Goal: Task Accomplishment & Management: Manage account settings

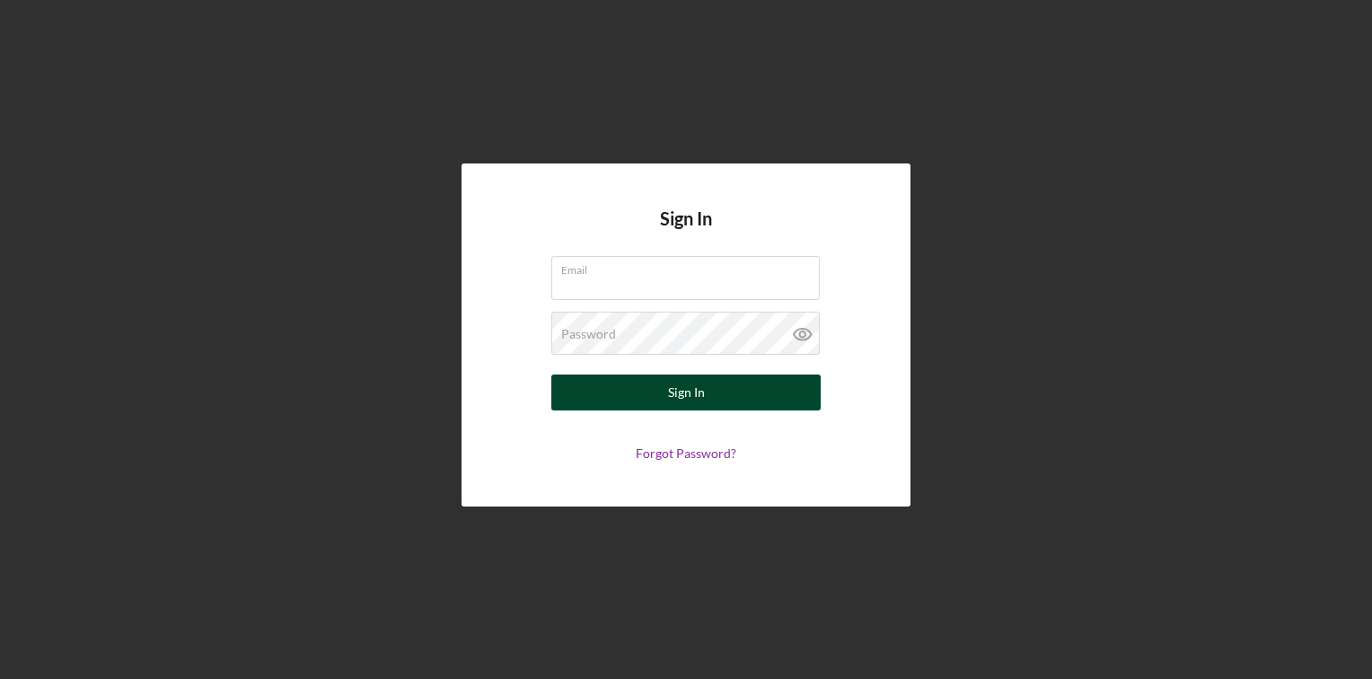
type input "[EMAIL_ADDRESS][DOMAIN_NAME]"
click at [686, 395] on div "Sign In" at bounding box center [686, 392] width 37 height 36
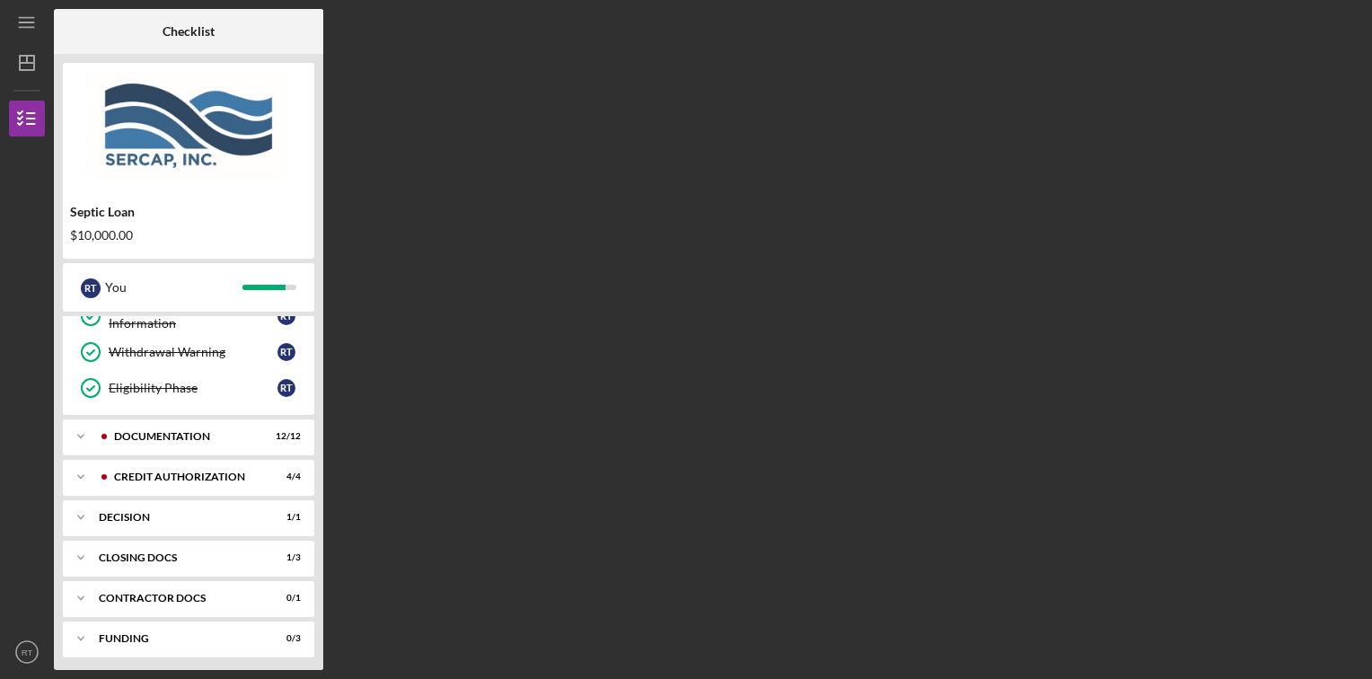
scroll to position [308, 0]
click at [190, 430] on div "Documentation" at bounding box center [203, 434] width 178 height 11
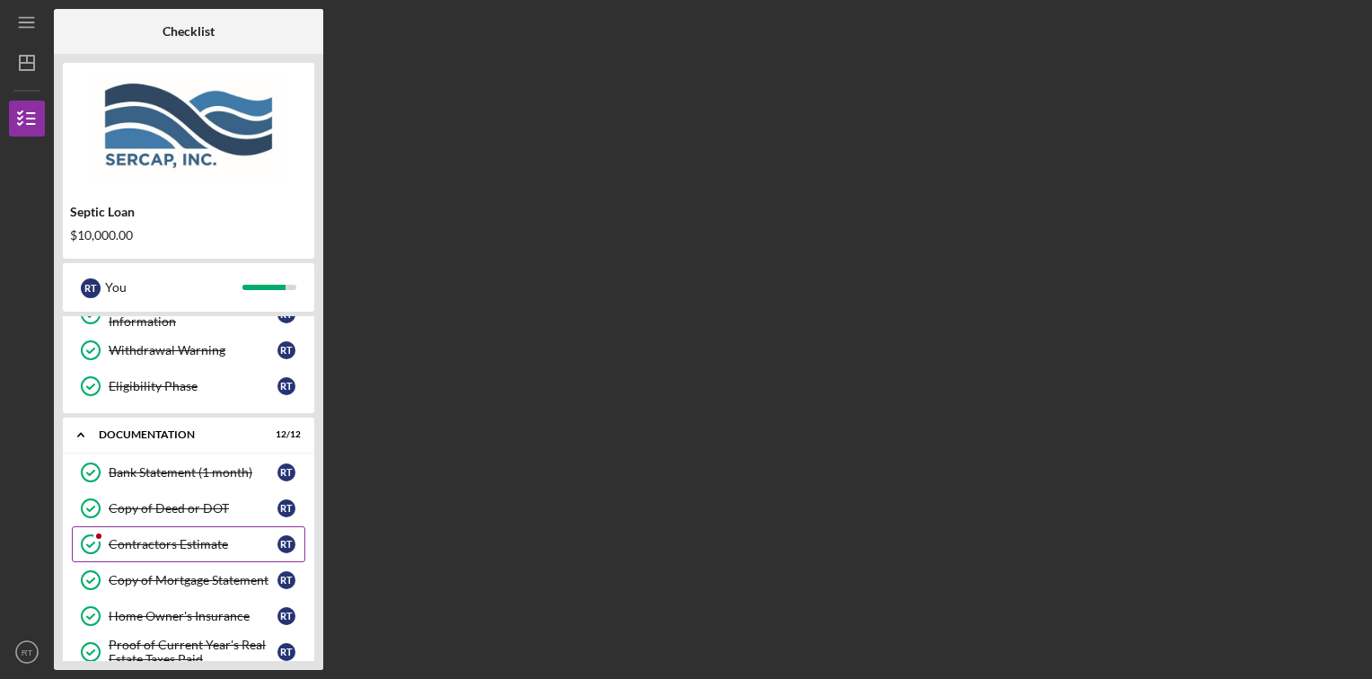
click at [147, 540] on div "Contractors Estimate" at bounding box center [193, 544] width 169 height 14
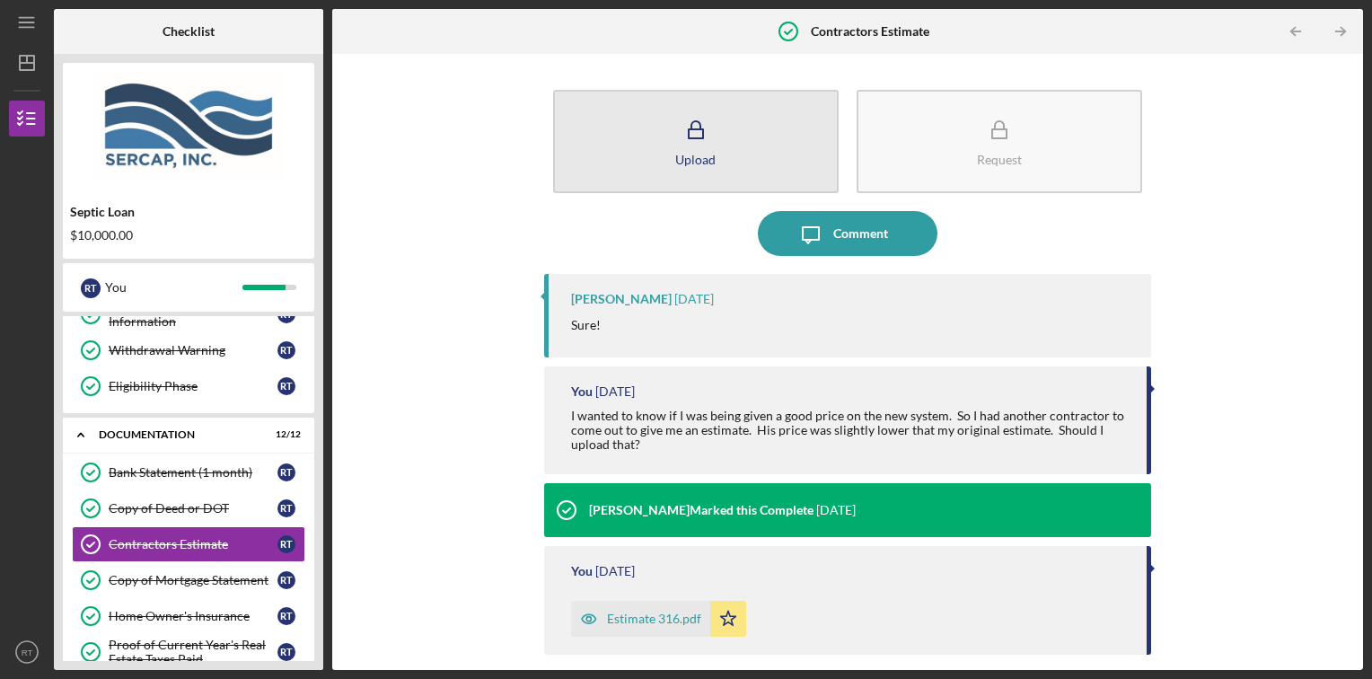
click at [696, 162] on div "Upload" at bounding box center [695, 159] width 40 height 13
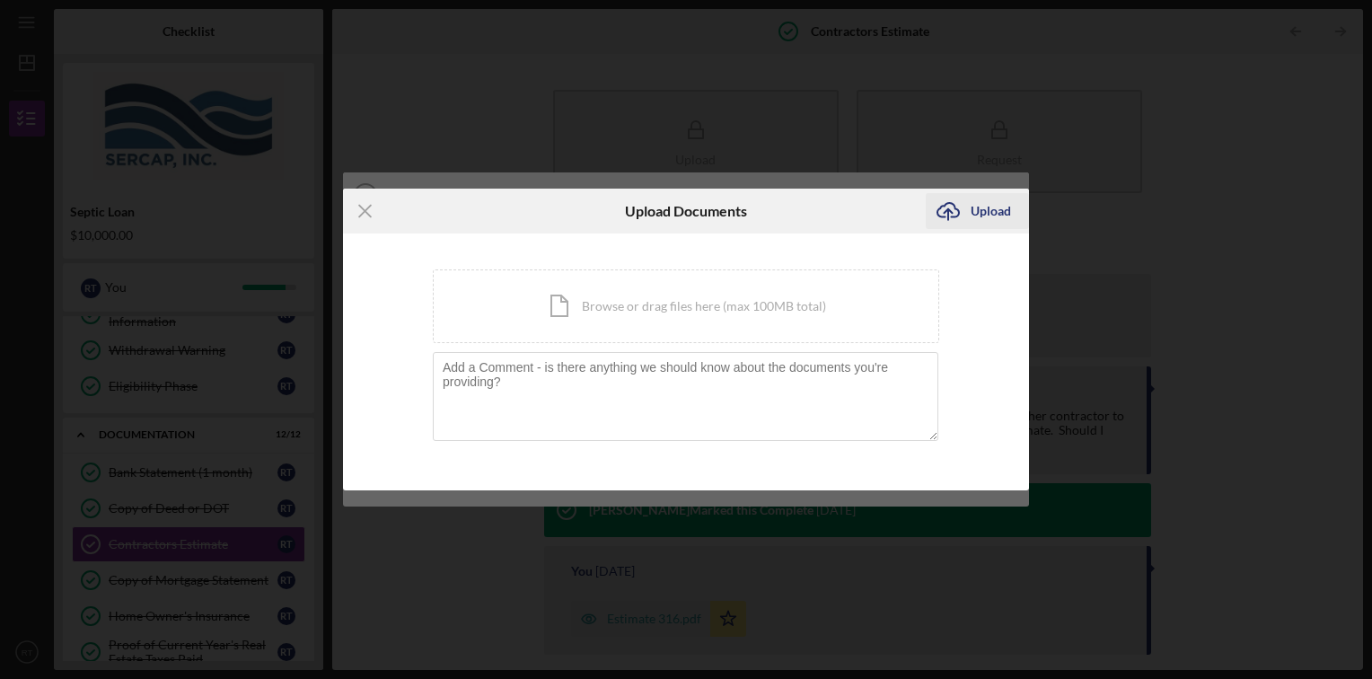
click at [977, 212] on div "Upload" at bounding box center [990, 211] width 40 height 36
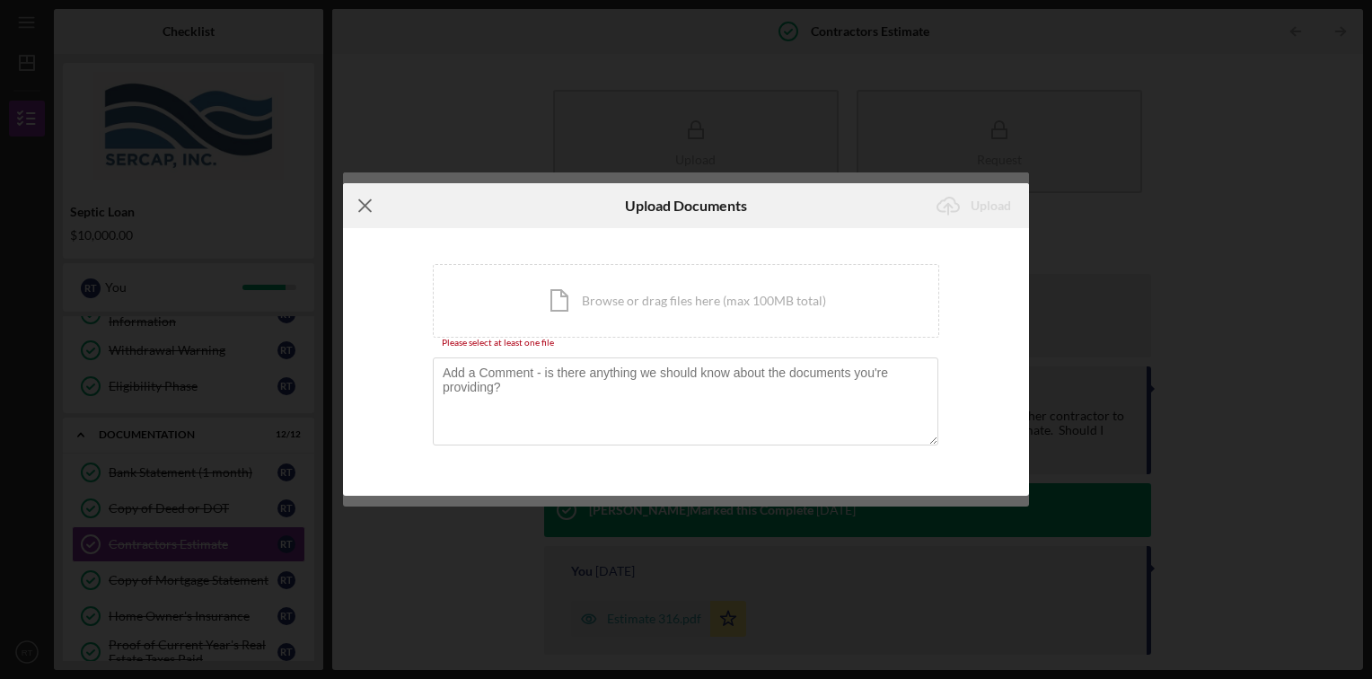
click at [376, 208] on icon "Icon/Menu Close" at bounding box center [365, 205] width 45 height 45
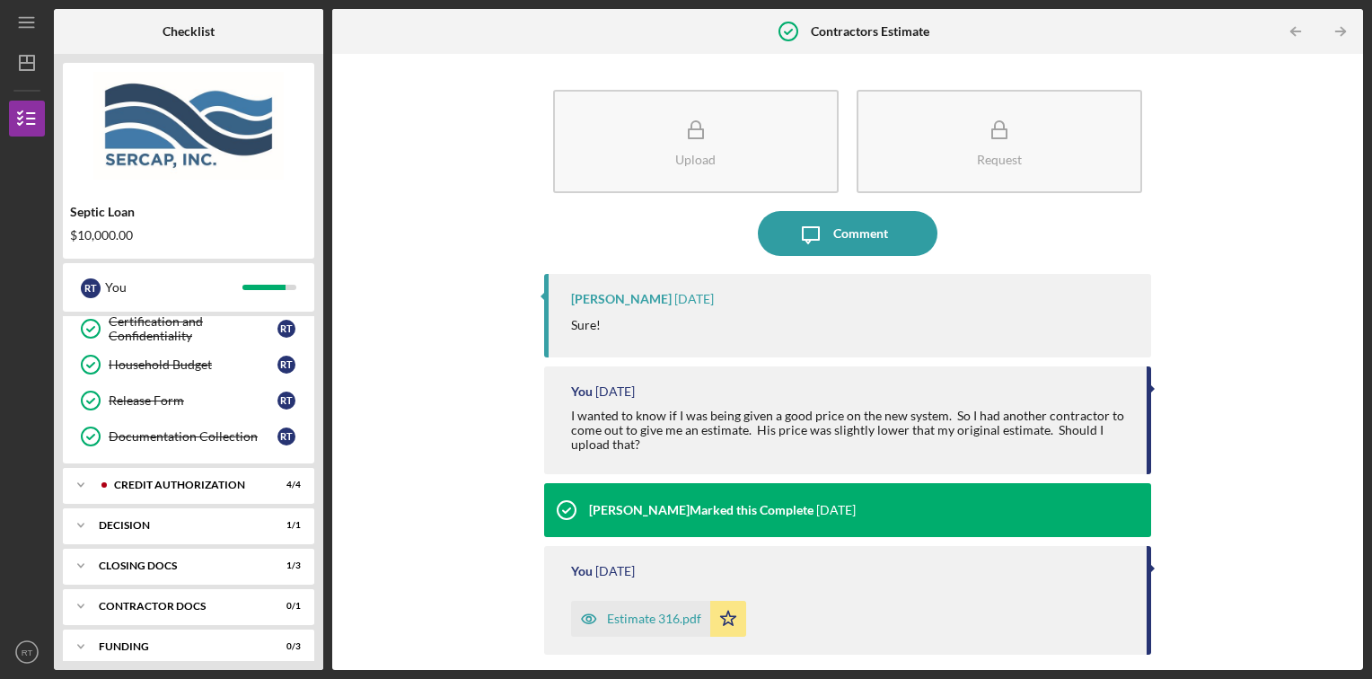
scroll to position [743, 0]
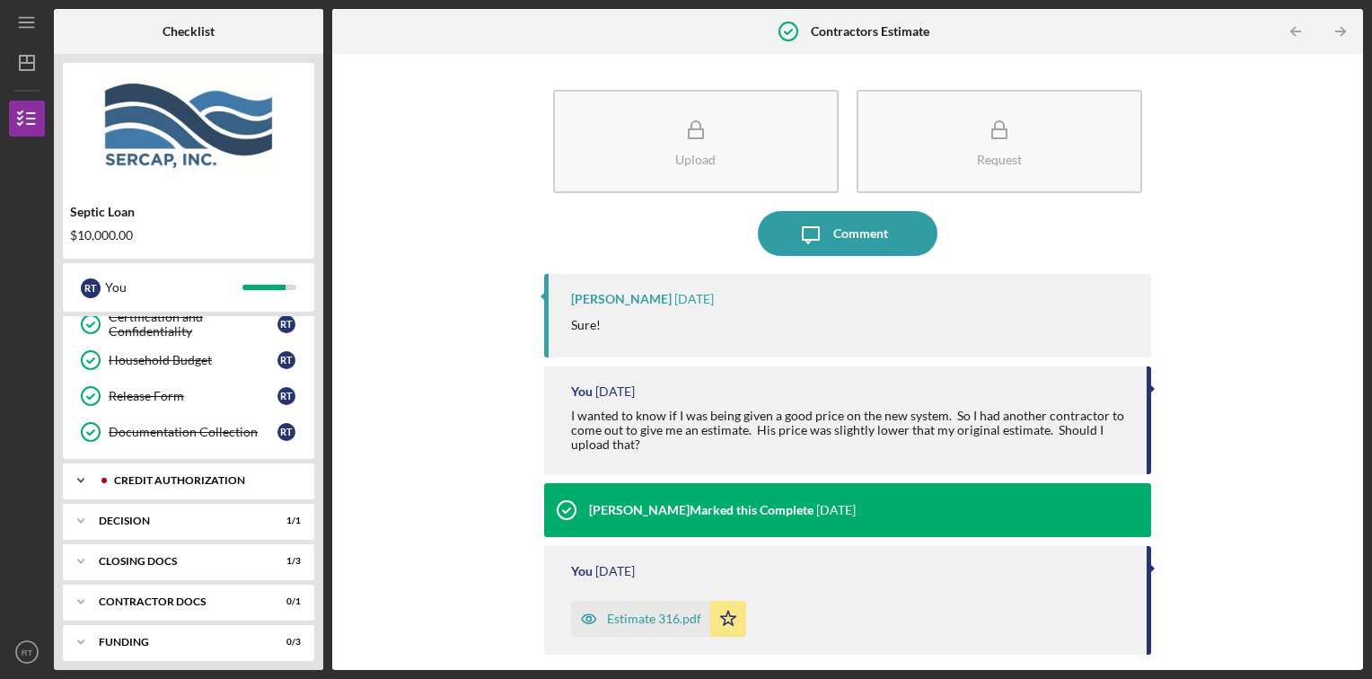
click at [198, 475] on div "CREDIT AUTHORIZATION" at bounding box center [203, 480] width 178 height 11
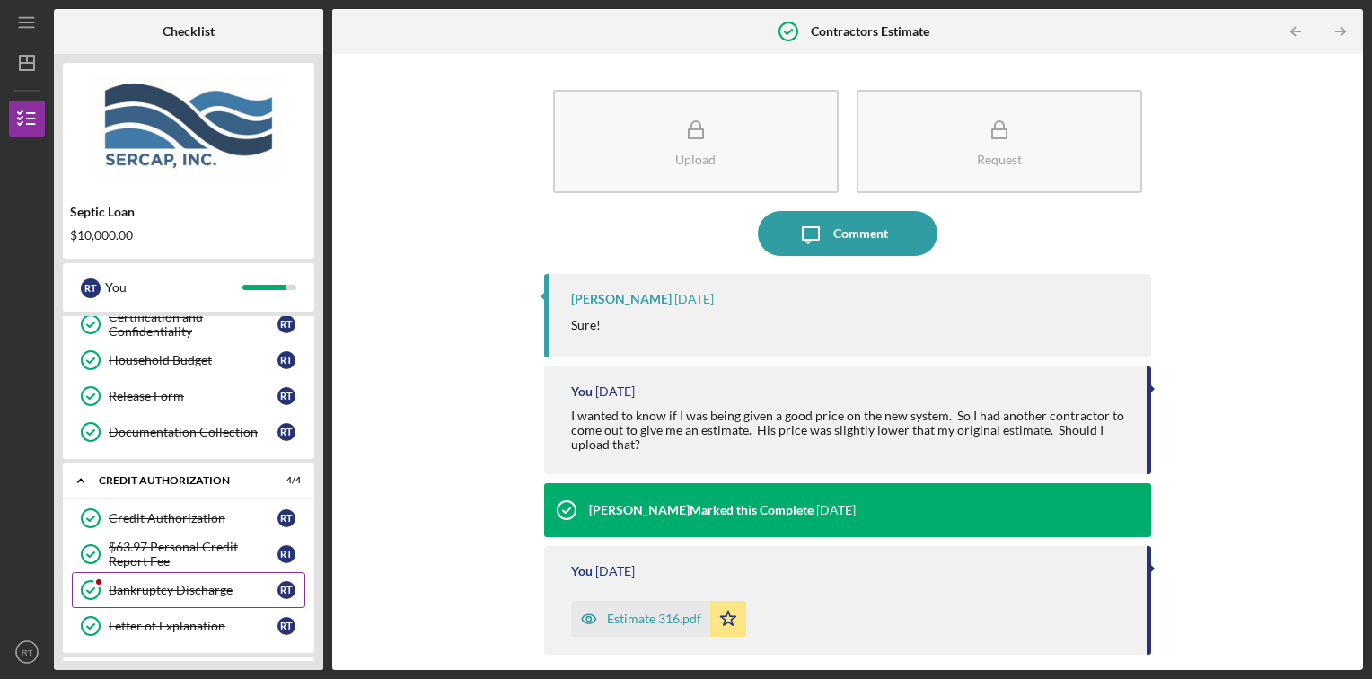
click at [136, 583] on div "Bankruptcy Discharge" at bounding box center [193, 590] width 169 height 14
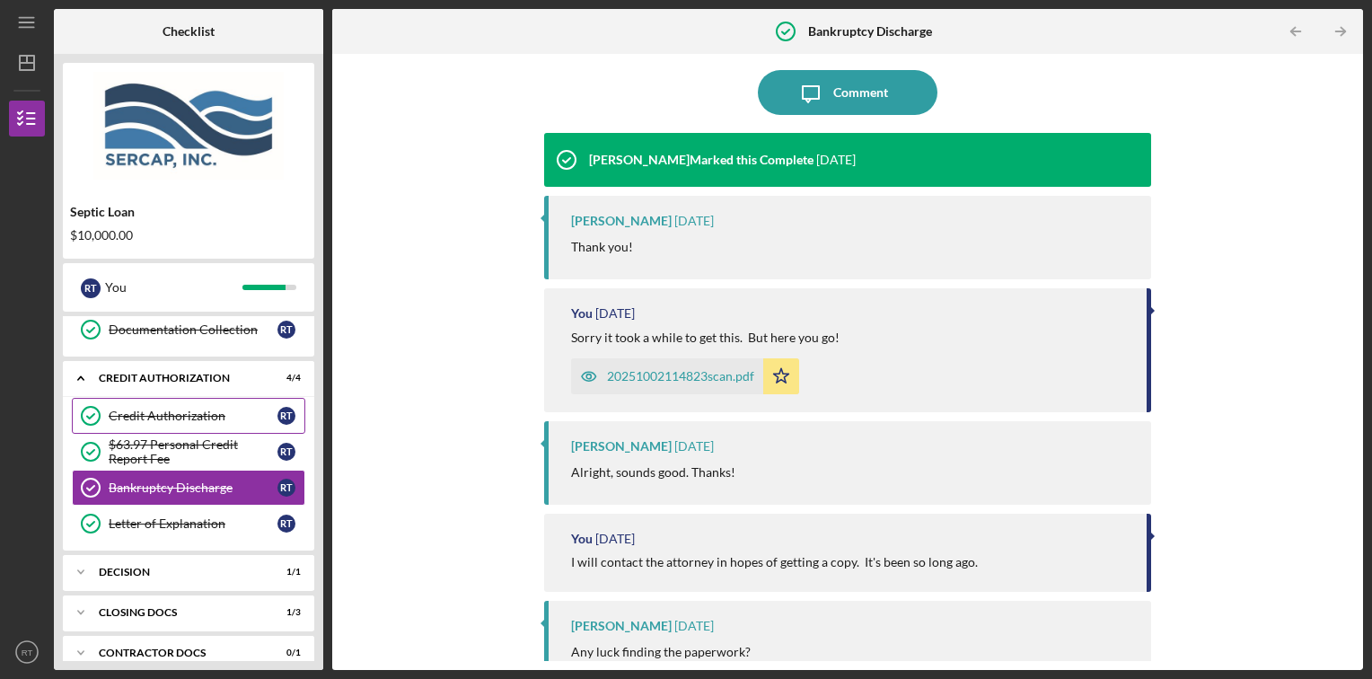
scroll to position [896, 0]
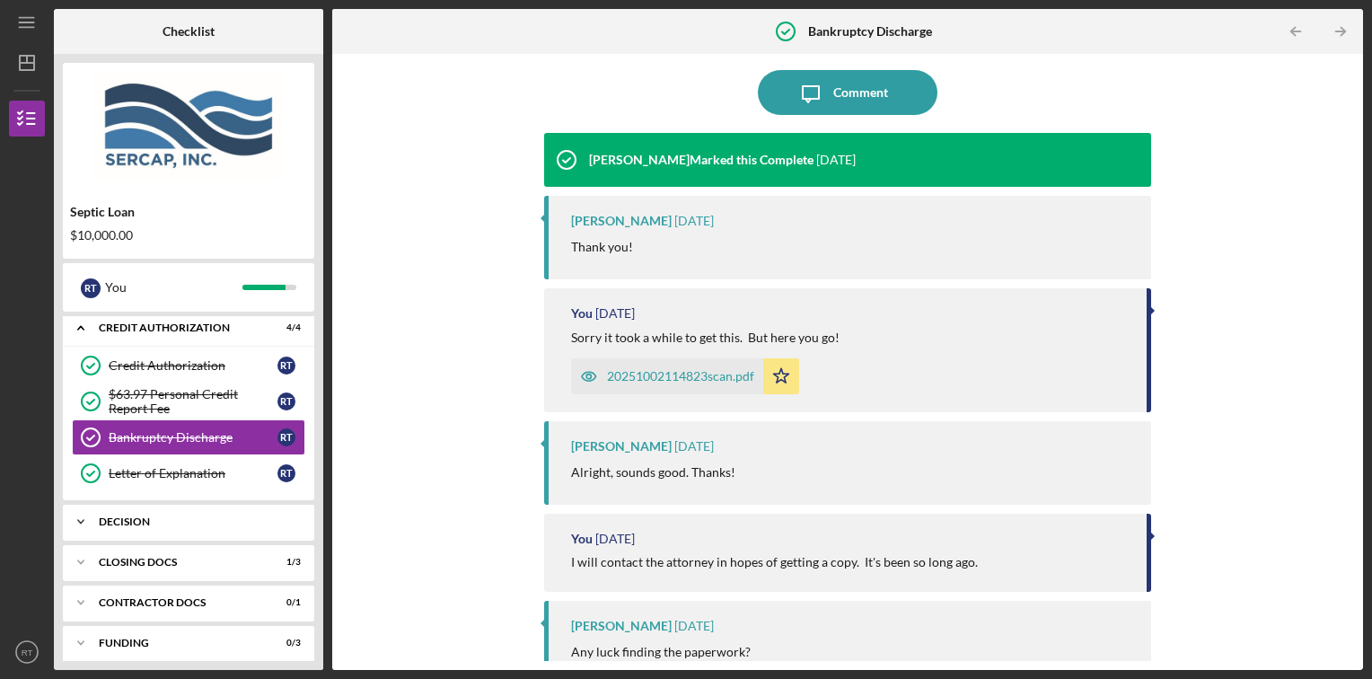
click at [132, 516] on div "Decision" at bounding box center [195, 521] width 193 height 11
click at [122, 590] on div "Icon/Expander CLOSING DOCS 1 / 3" at bounding box center [188, 608] width 251 height 36
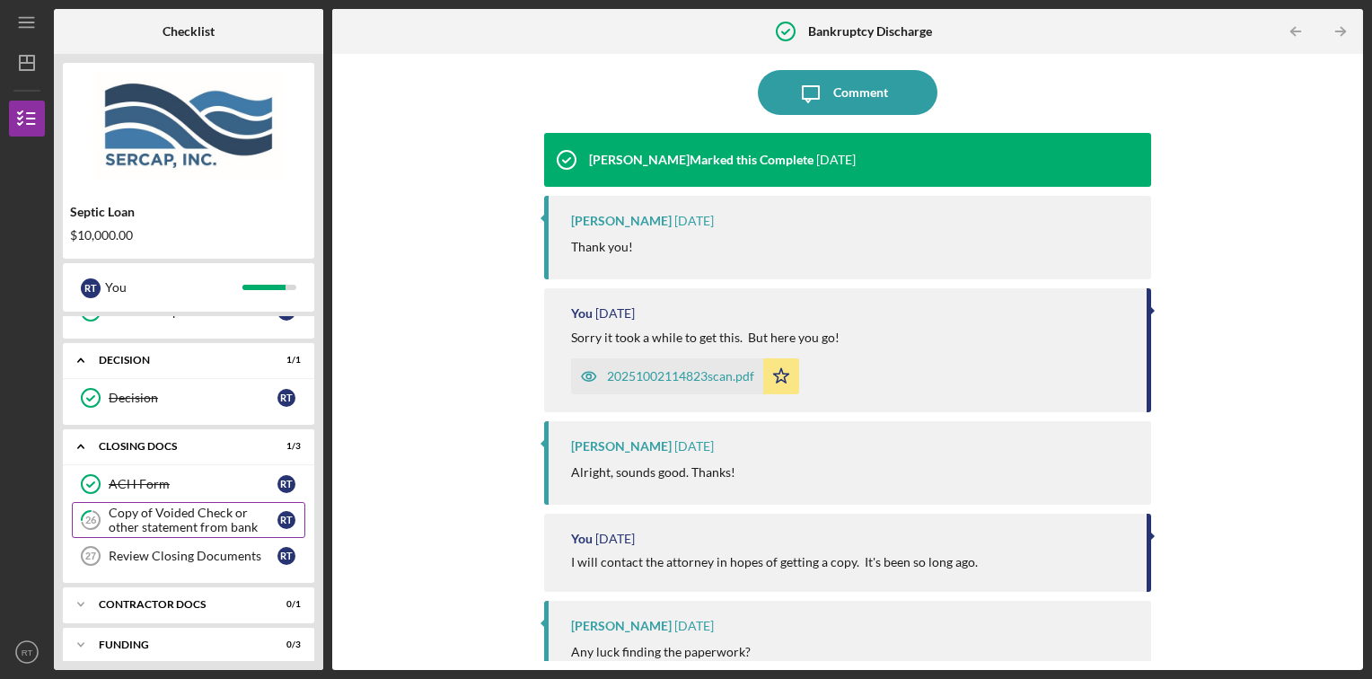
click at [174, 506] on div "Copy of Voided Check or other statement from bank" at bounding box center [193, 519] width 169 height 29
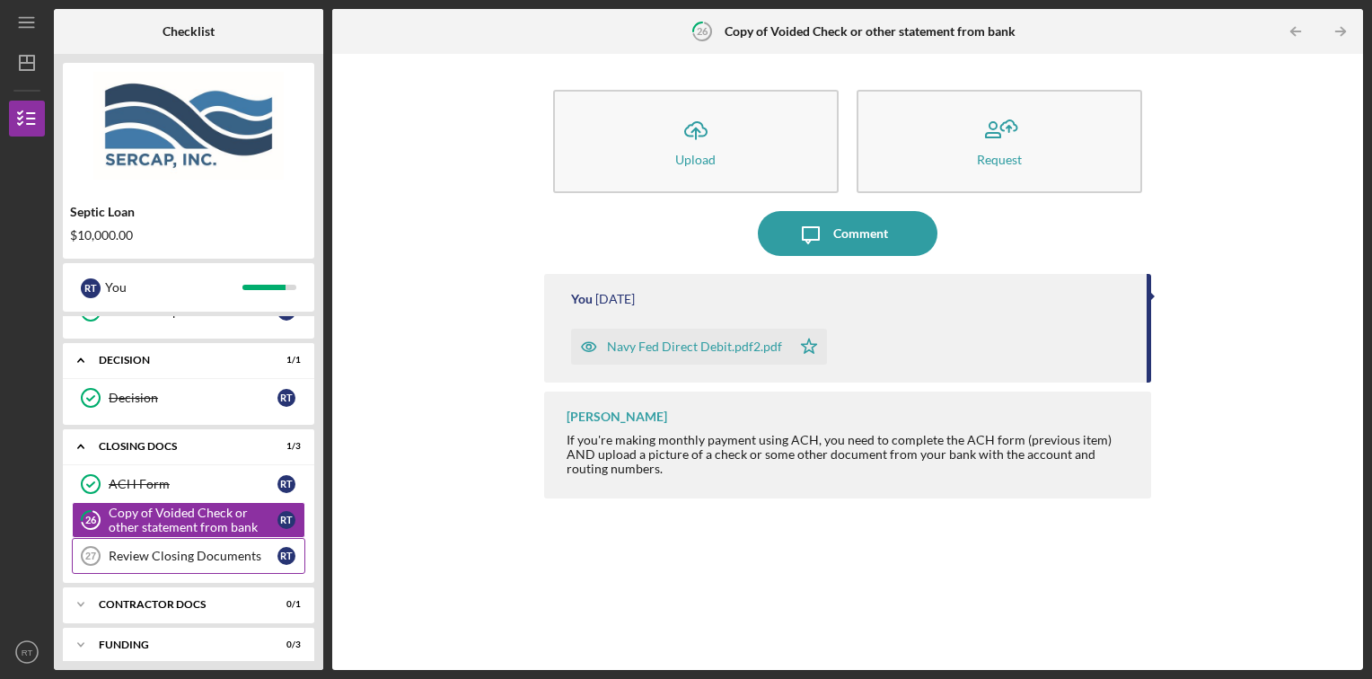
click at [188, 538] on link "Review Closing Documents 27 Review Closing Documents R T" at bounding box center [188, 556] width 233 height 36
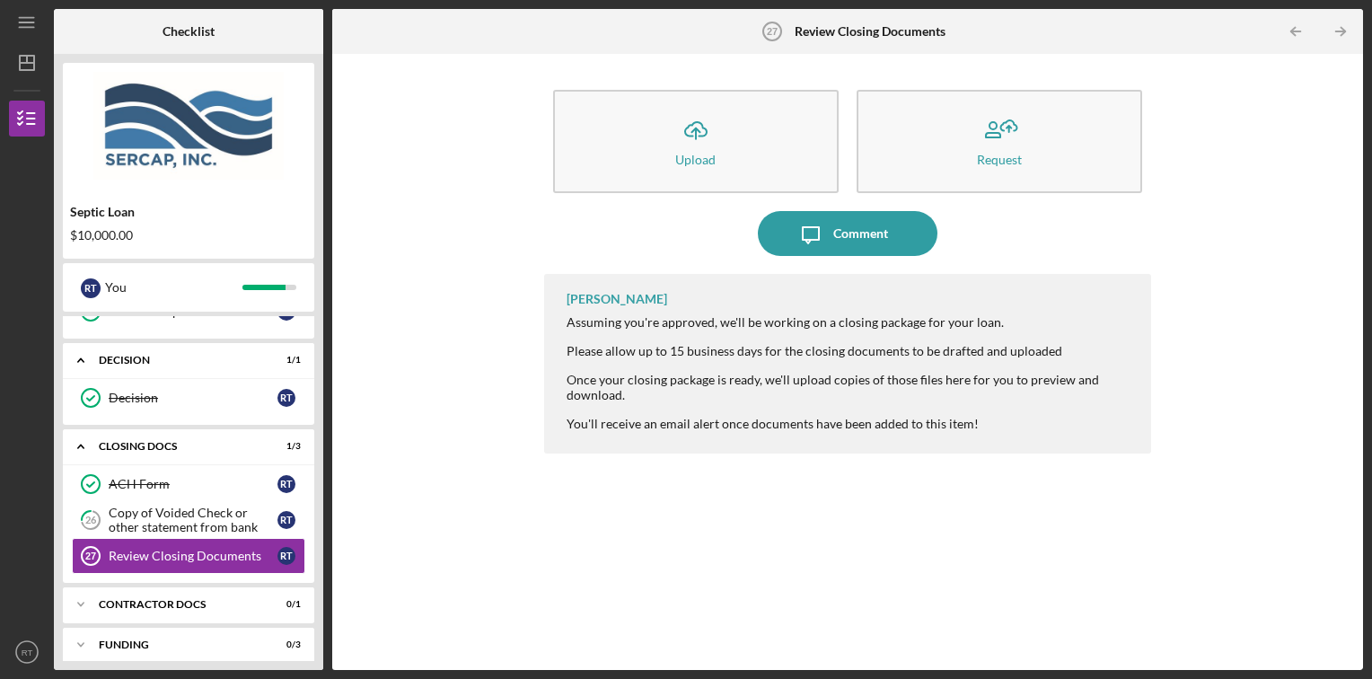
click at [205, 570] on div "ACH Form ACH Form R T 26 Copy of Voided Check or other statement from bank R T …" at bounding box center [188, 524] width 251 height 117
click at [182, 599] on div "Contractor Docs" at bounding box center [195, 604] width 193 height 11
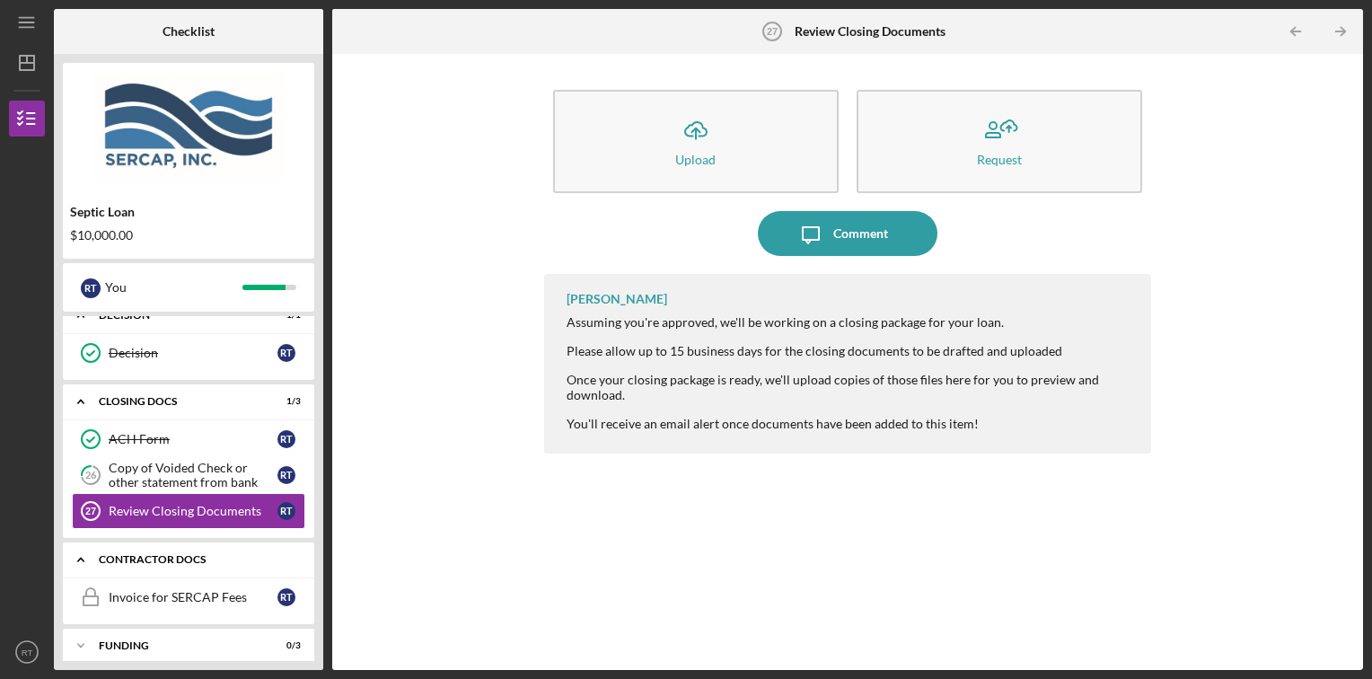
click at [192, 590] on div "Invoice for SERCAP Fees" at bounding box center [193, 597] width 169 height 14
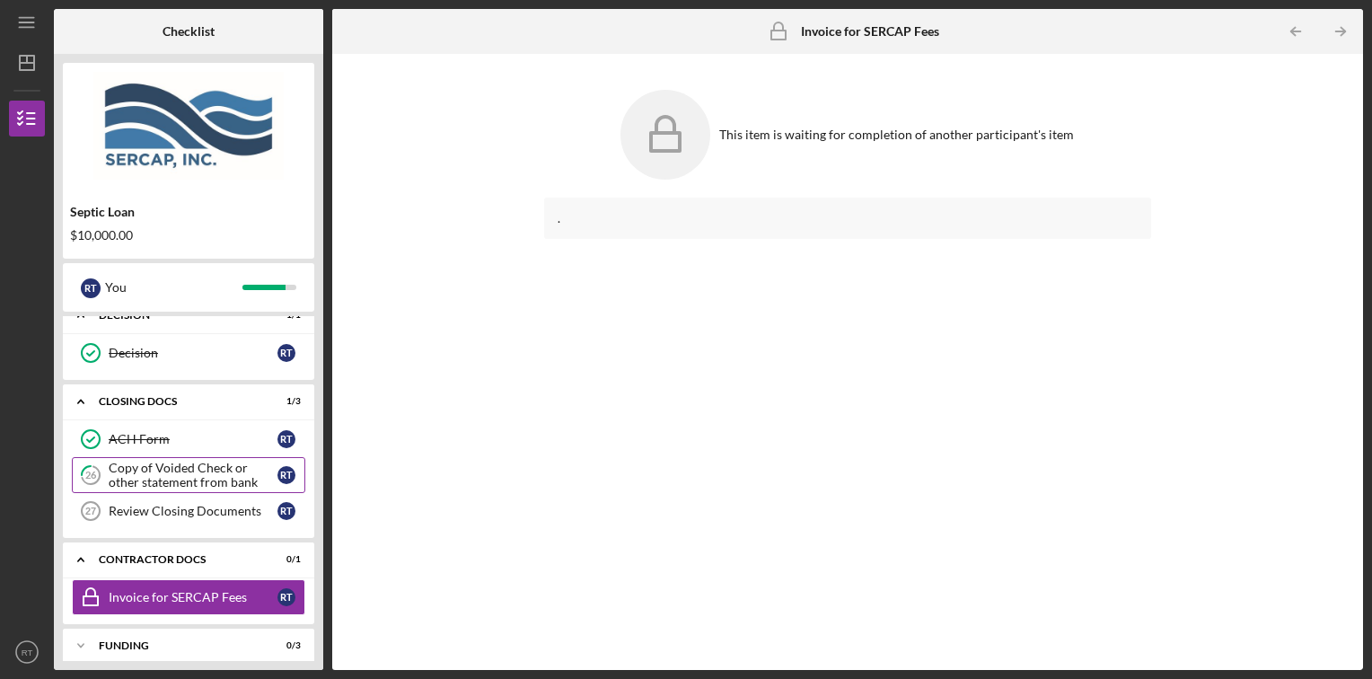
click at [183, 466] on div "Copy of Voided Check or other statement from bank" at bounding box center [193, 474] width 169 height 29
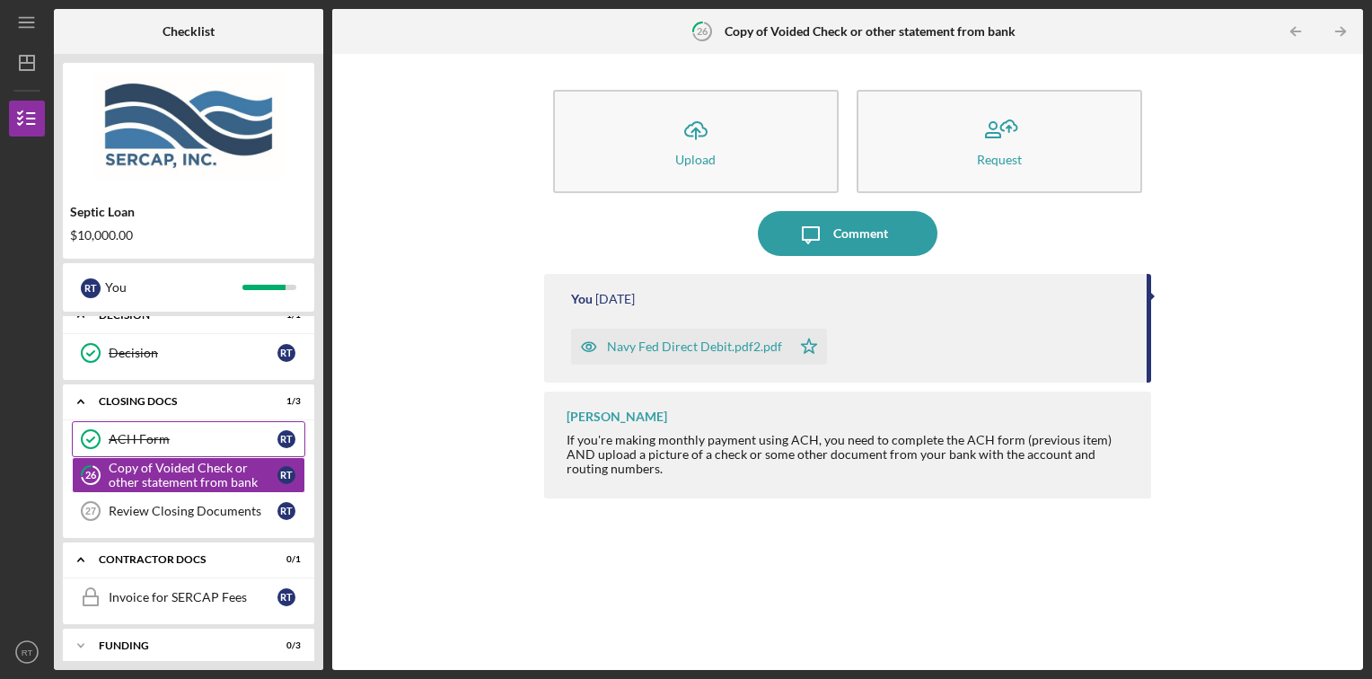
click at [185, 421] on link "ACH Form ACH Form R T" at bounding box center [188, 439] width 233 height 36
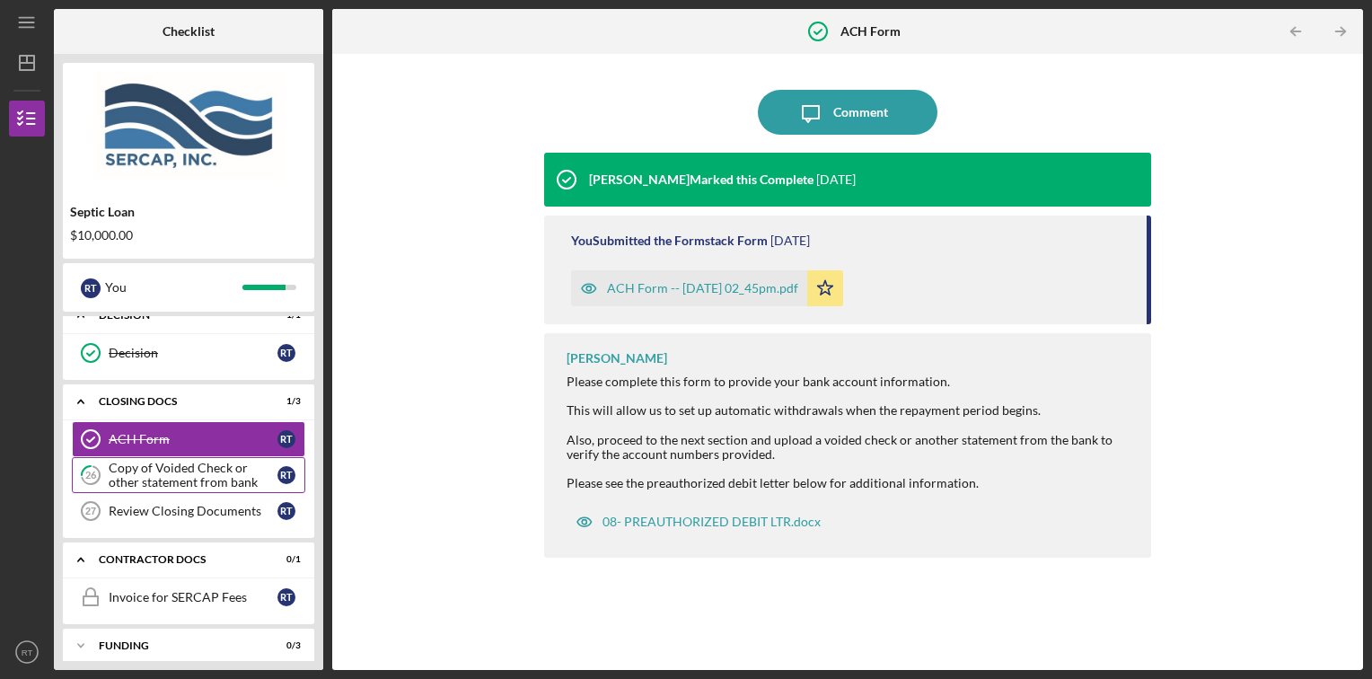
click at [212, 467] on div "Copy of Voided Check or other statement from bank" at bounding box center [193, 474] width 169 height 29
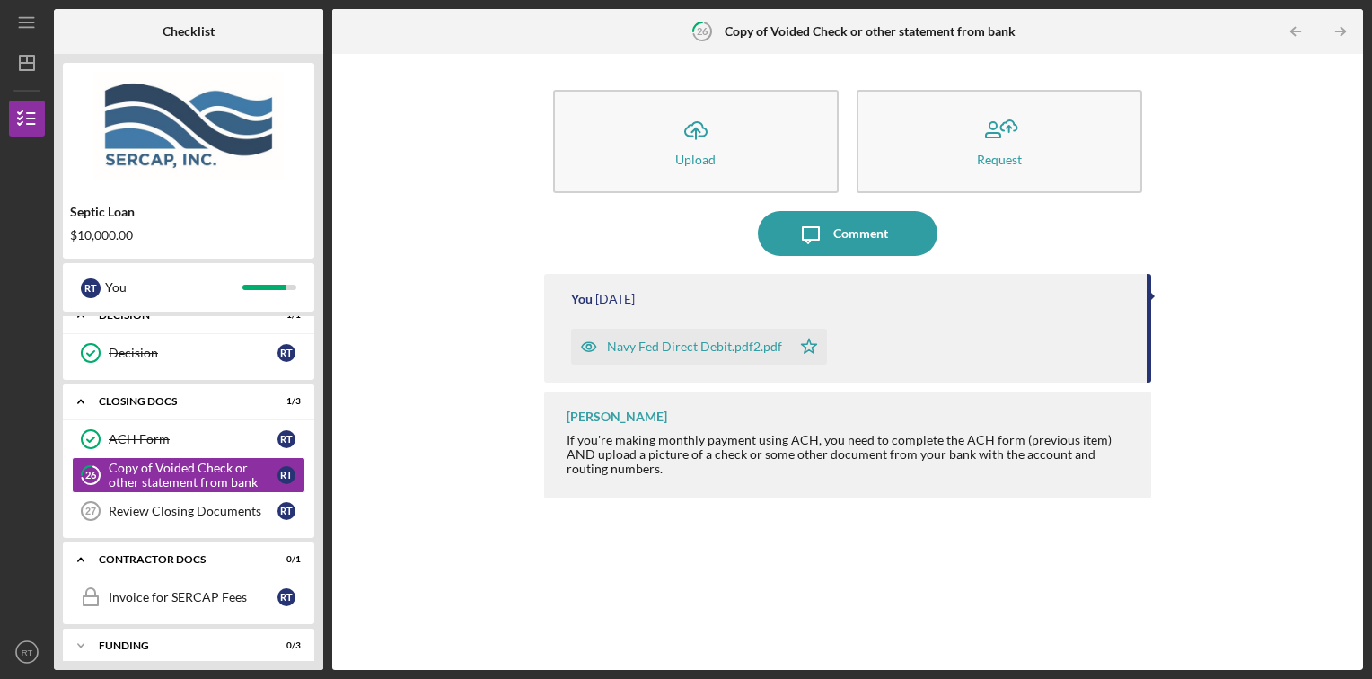
click at [214, 528] on div "Icon/Expander Eligibility 9 / 10 Personal Information Personal Information R T …" at bounding box center [188, 488] width 251 height 345
click at [215, 504] on div "Review Closing Documents" at bounding box center [193, 511] width 169 height 14
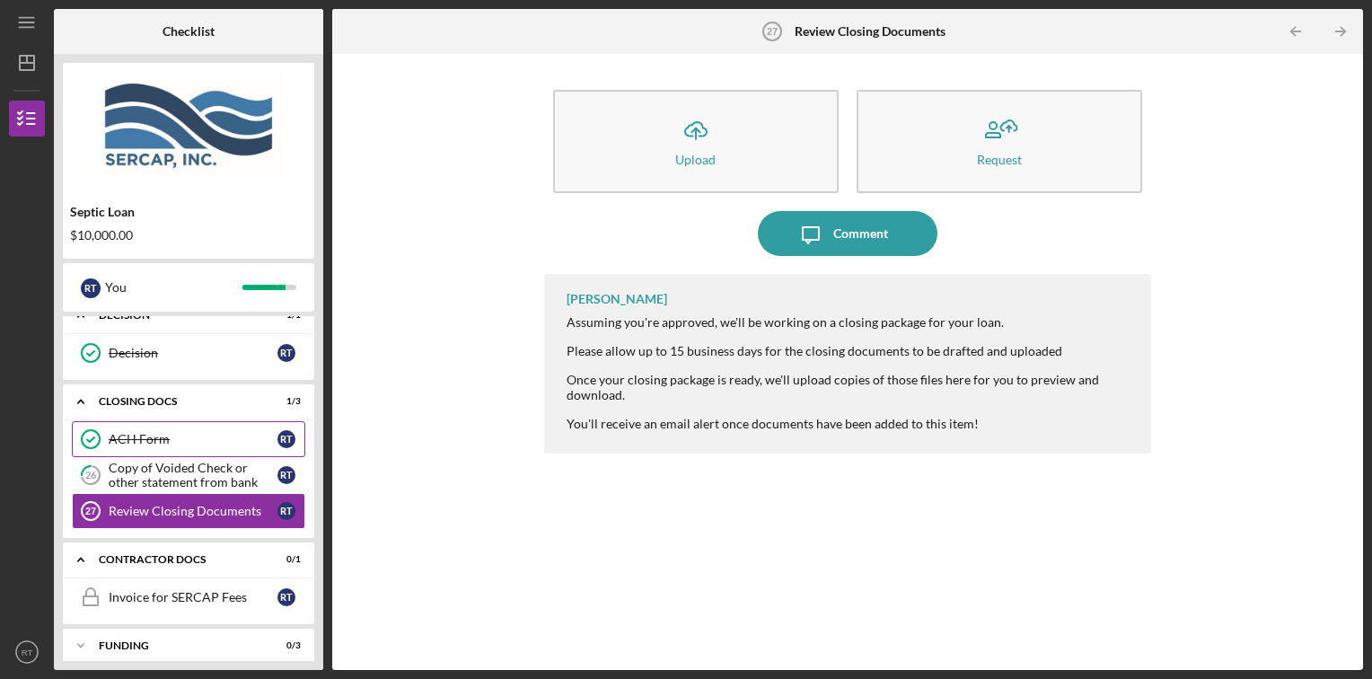
click at [160, 433] on div "ACH Form" at bounding box center [193, 439] width 169 height 14
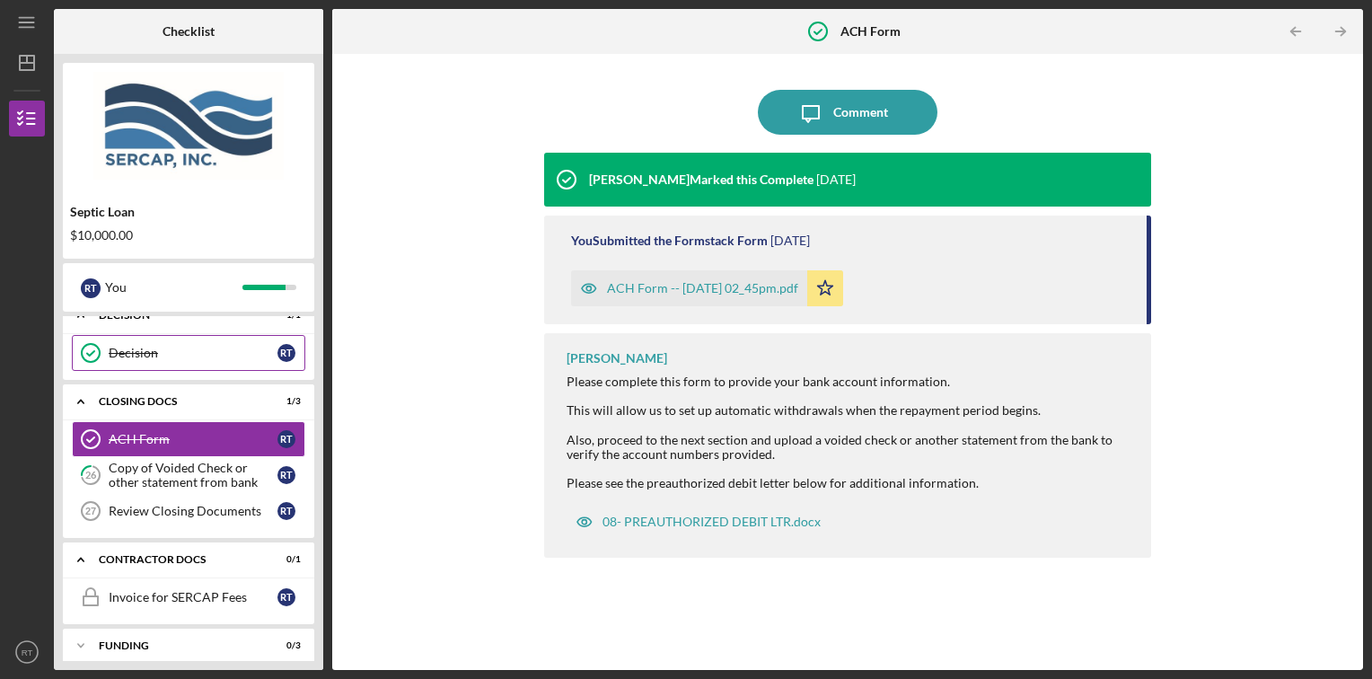
click at [177, 355] on link "Decision Decision R T" at bounding box center [188, 353] width 233 height 36
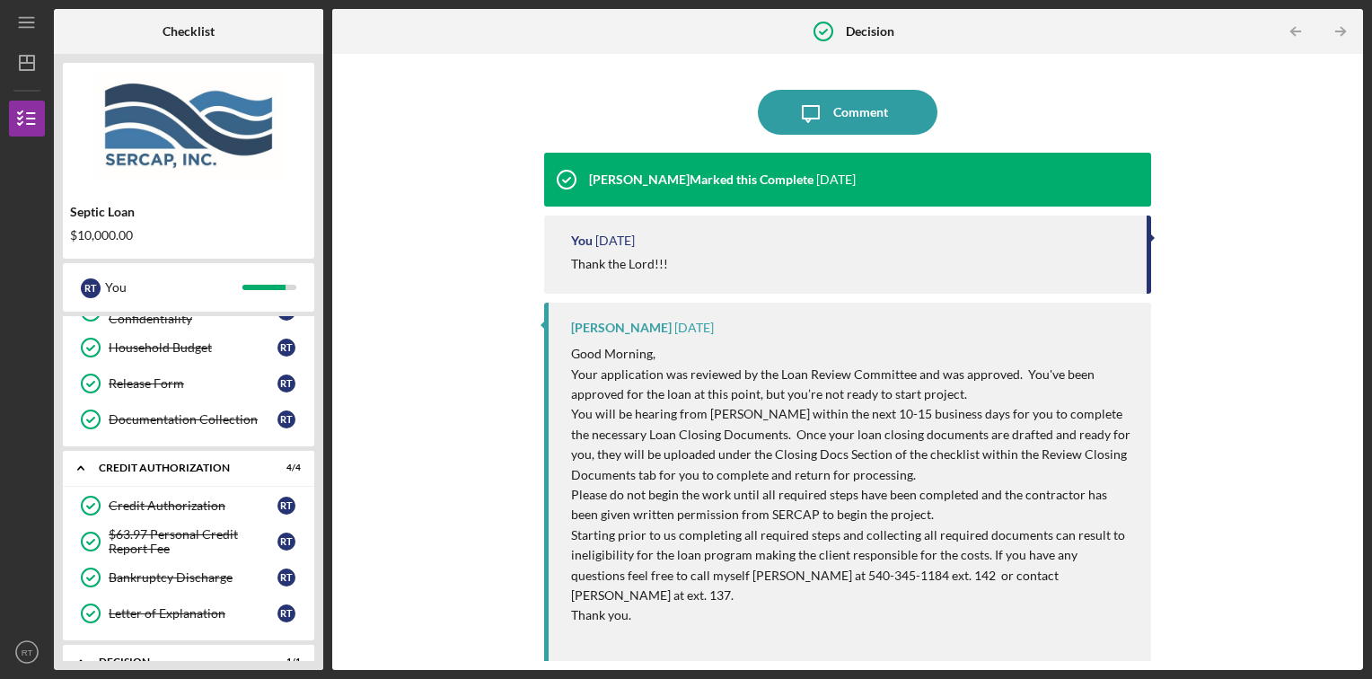
scroll to position [499, 0]
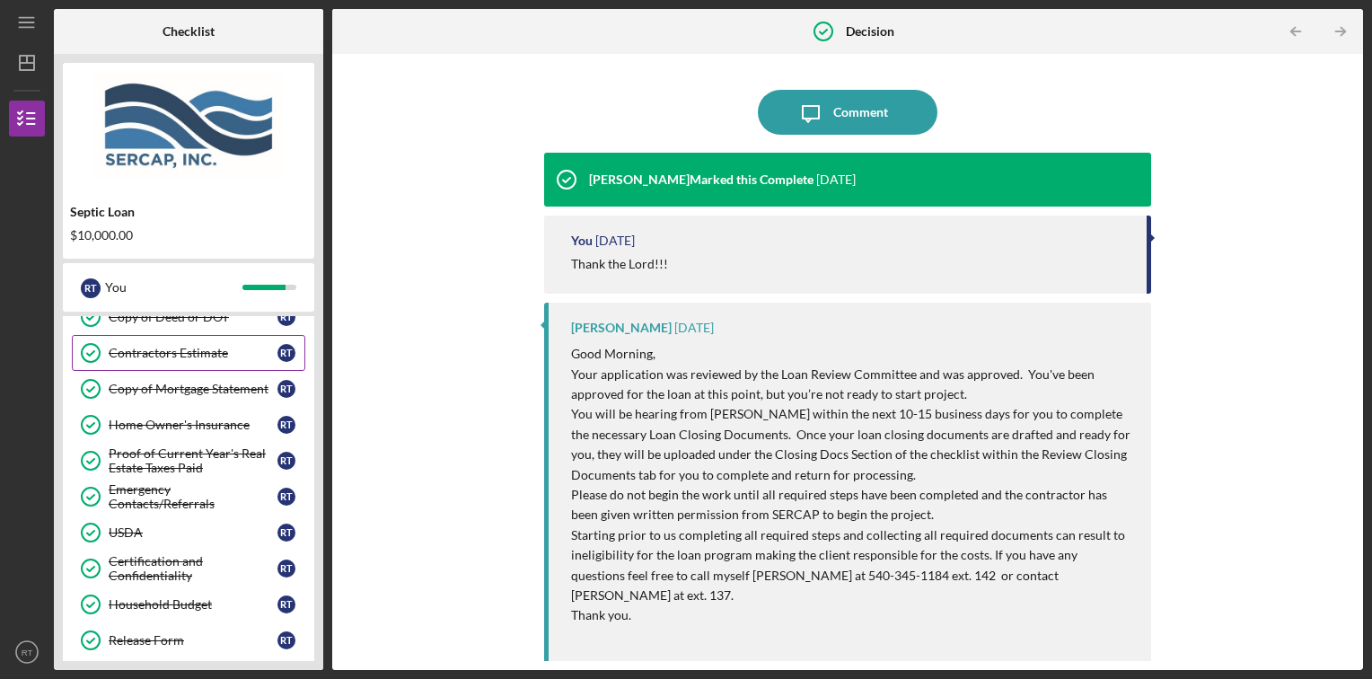
click at [187, 352] on div "Contractors Estimate" at bounding box center [193, 353] width 169 height 14
